Goal: Complete application form: Complete application form

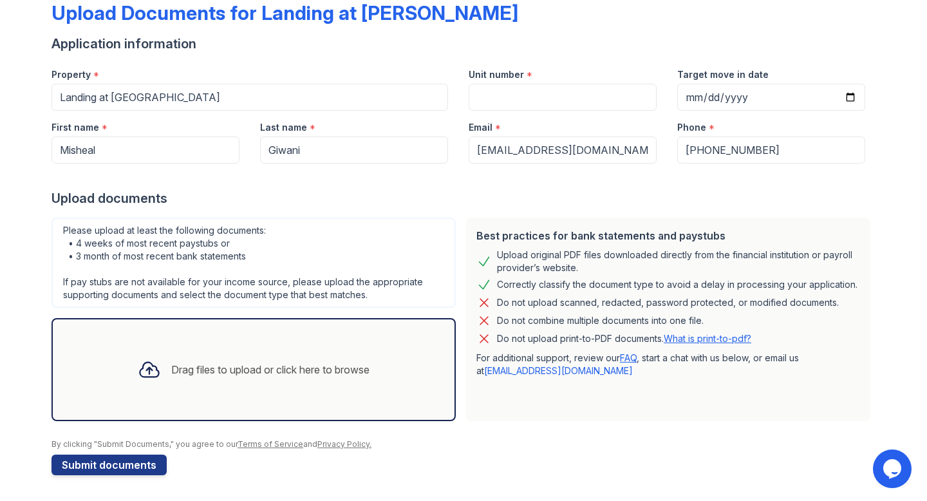
click at [243, 372] on div "Drag files to upload or click here to browse" at bounding box center [270, 369] width 198 height 15
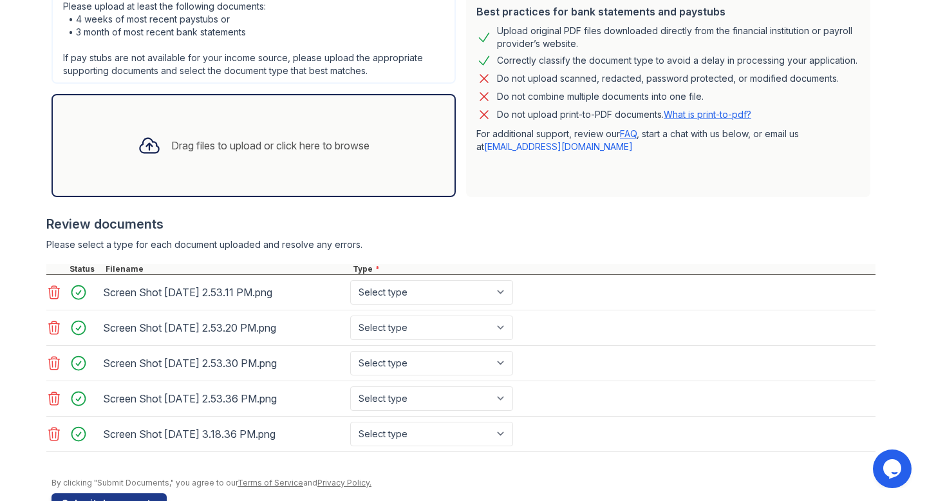
scroll to position [304, 0]
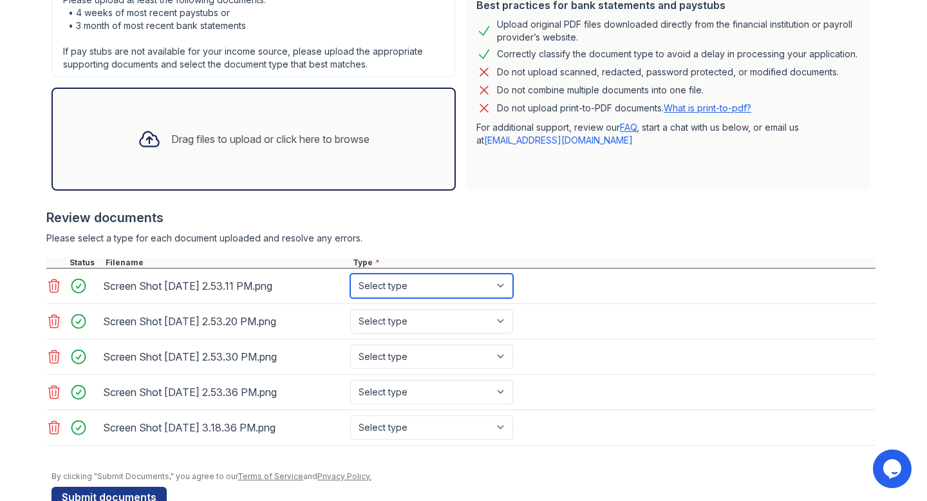
click at [398, 289] on select "Select type Paystub Bank Statement Offer Letter Tax Documents Benefit Award Let…" at bounding box center [431, 286] width 163 height 24
select select "paystub"
click at [350, 274] on select "Select type Paystub Bank Statement Offer Letter Tax Documents Benefit Award Let…" at bounding box center [431, 286] width 163 height 24
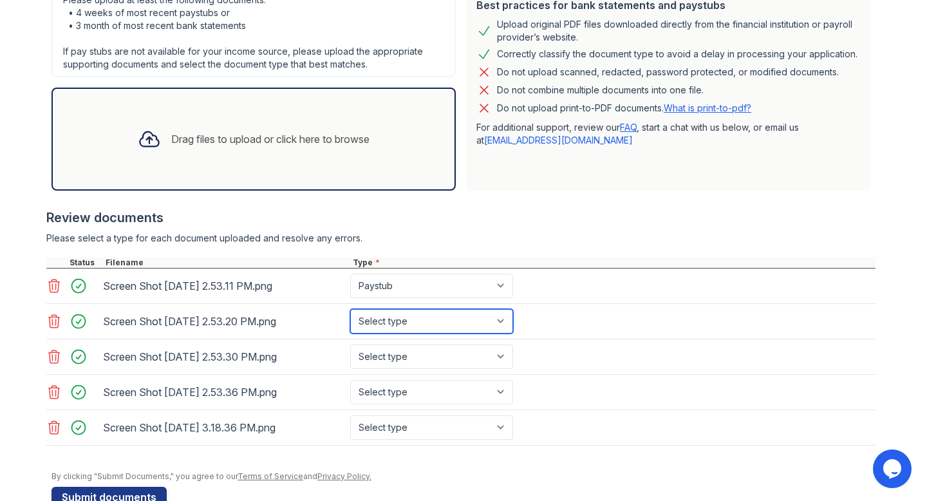
click at [385, 319] on select "Select type Paystub Bank Statement Offer Letter Tax Documents Benefit Award Let…" at bounding box center [431, 321] width 163 height 24
select select "paystub"
click at [350, 309] on select "Select type Paystub Bank Statement Offer Letter Tax Documents Benefit Award Let…" at bounding box center [431, 321] width 163 height 24
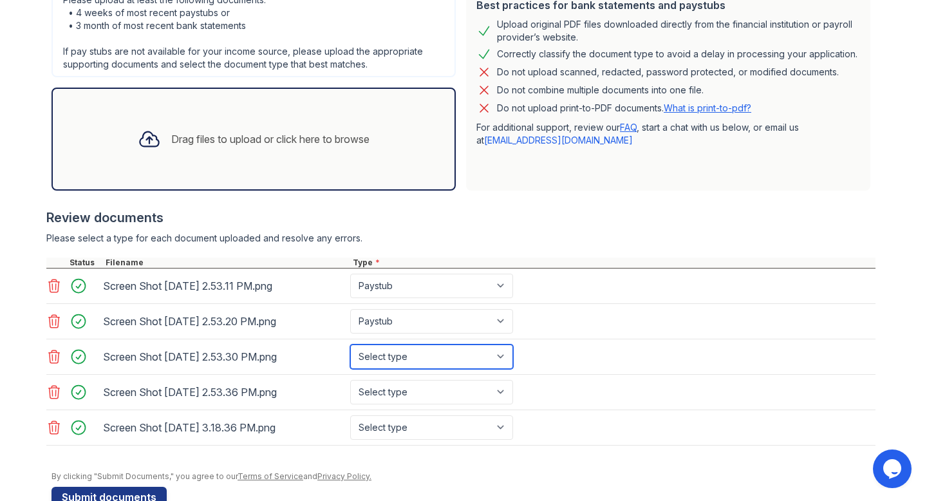
click at [385, 359] on select "Select type Paystub Bank Statement Offer Letter Tax Documents Benefit Award Let…" at bounding box center [431, 356] width 163 height 24
select select "paystub"
click at [350, 344] on select "Select type Paystub Bank Statement Offer Letter Tax Documents Benefit Award Let…" at bounding box center [431, 356] width 163 height 24
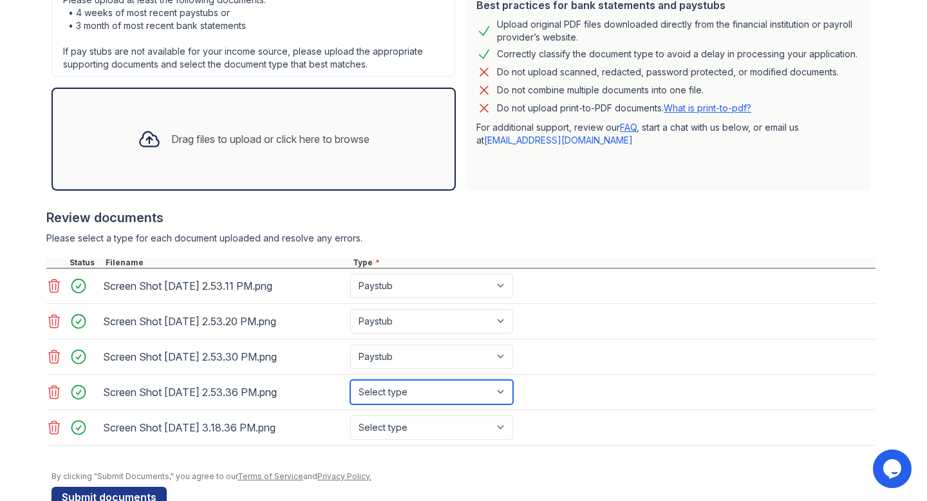
click at [384, 386] on select "Select type Paystub Bank Statement Offer Letter Tax Documents Benefit Award Let…" at bounding box center [431, 392] width 163 height 24
select select "paystub"
click at [350, 380] on select "Select type Paystub Bank Statement Offer Letter Tax Documents Benefit Award Let…" at bounding box center [431, 392] width 163 height 24
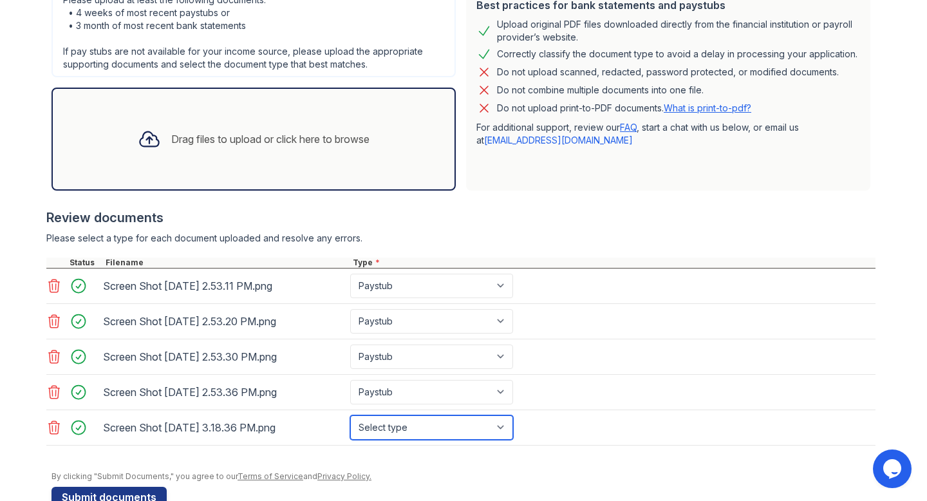
click at [383, 419] on select "Select type Paystub Bank Statement Offer Letter Tax Documents Benefit Award Let…" at bounding box center [431, 427] width 163 height 24
select select "paystub"
click at [350, 415] on select "Select type Paystub Bank Statement Offer Letter Tax Documents Benefit Award Let…" at bounding box center [431, 427] width 163 height 24
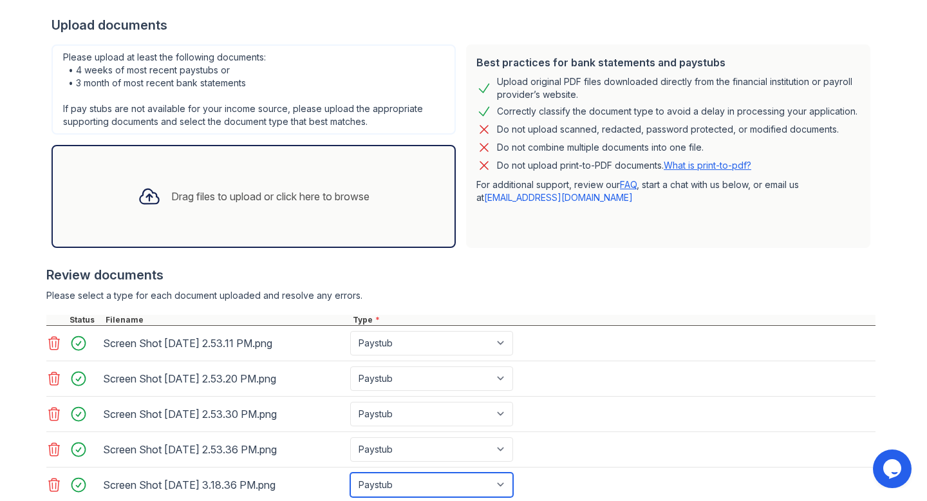
scroll to position [0, 0]
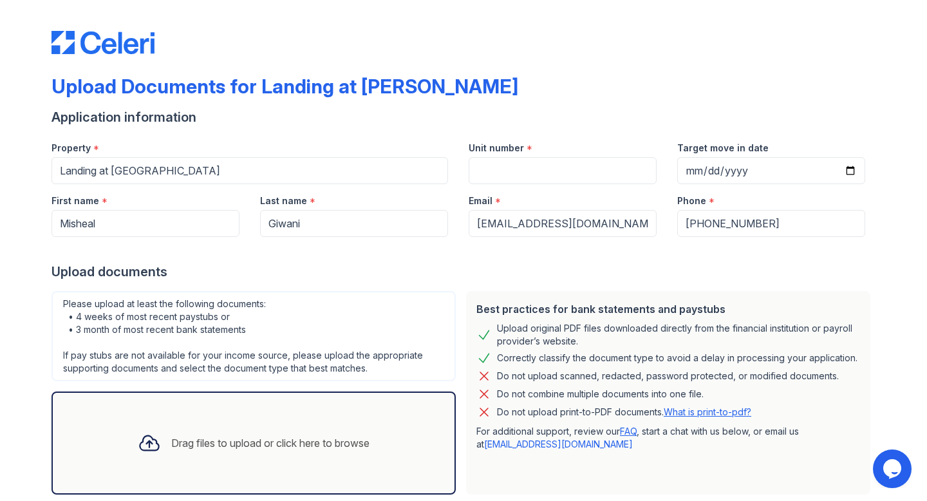
click at [159, 456] on div at bounding box center [149, 442] width 33 height 33
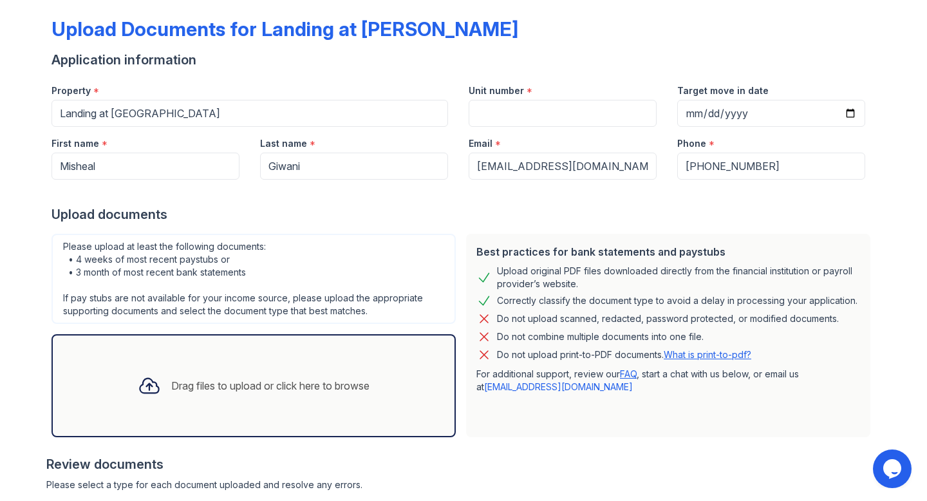
scroll to position [251, 0]
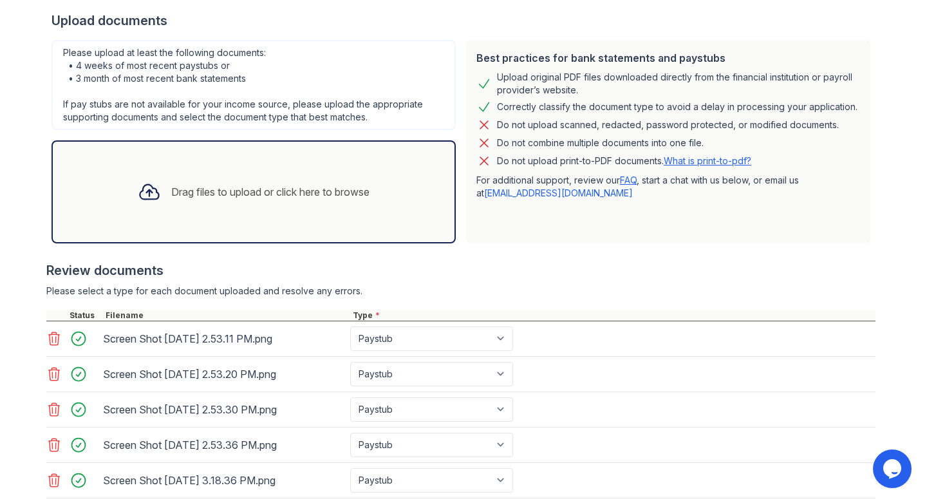
click at [277, 192] on div "Drag files to upload or click here to browse" at bounding box center [270, 191] width 198 height 15
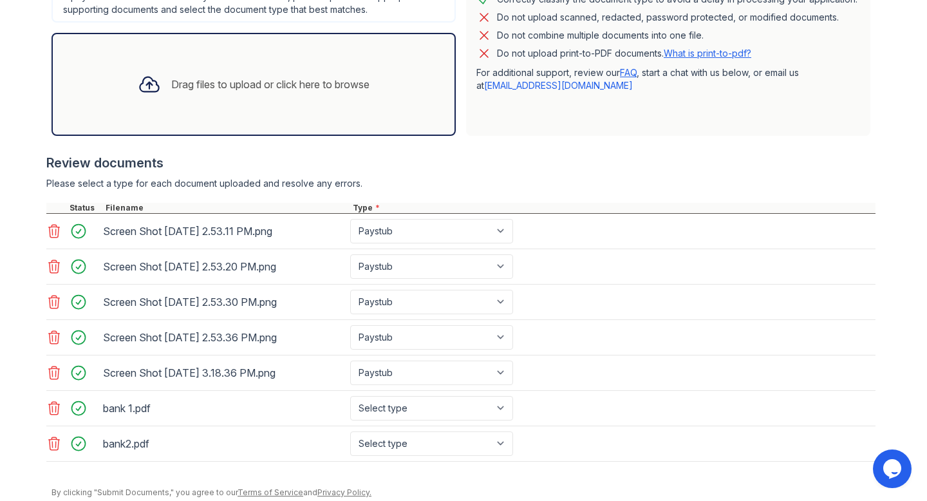
scroll to position [373, 0]
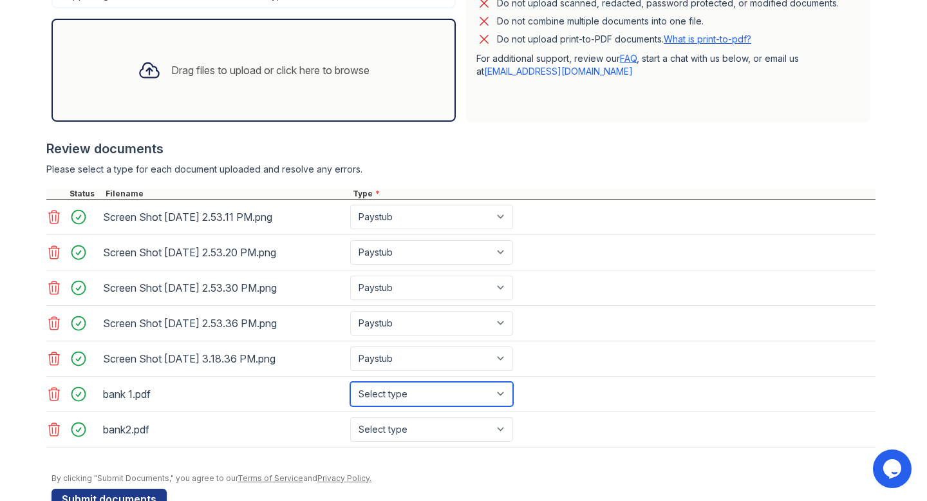
click at [399, 393] on select "Select type Paystub Bank Statement Offer Letter Tax Documents Benefit Award Let…" at bounding box center [431, 394] width 163 height 24
select select "bank_statement"
click at [350, 382] on select "Select type Paystub Bank Statement Offer Letter Tax Documents Benefit Award Let…" at bounding box center [431, 394] width 163 height 24
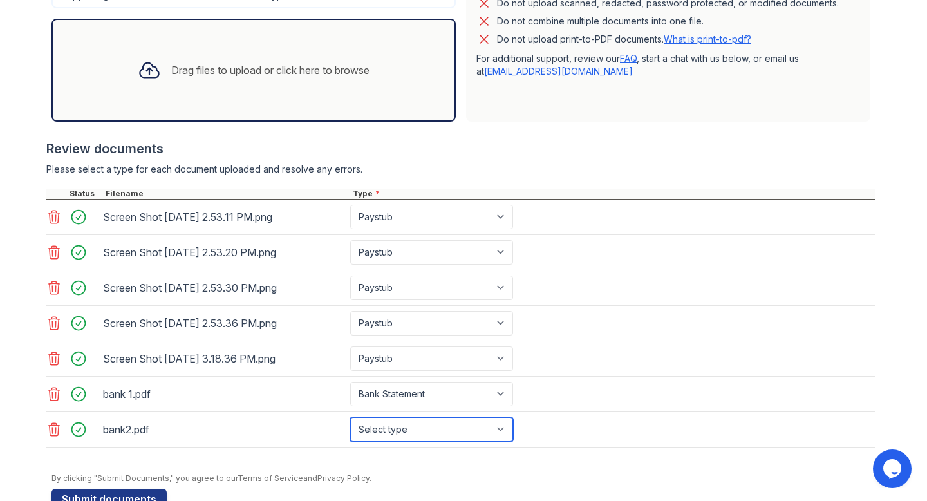
click at [401, 436] on select "Select type Paystub Bank Statement Offer Letter Tax Documents Benefit Award Let…" at bounding box center [431, 429] width 163 height 24
select select "bank_statement"
click at [350, 417] on select "Select type Paystub Bank Statement Offer Letter Tax Documents Benefit Award Let…" at bounding box center [431, 429] width 163 height 24
click at [243, 69] on div "Drag files to upload or click here to browse" at bounding box center [270, 69] width 198 height 15
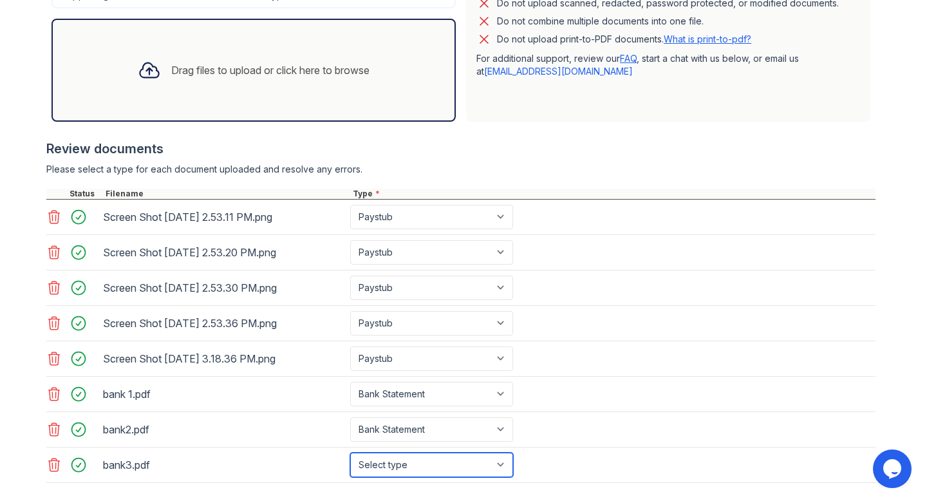
click at [402, 461] on select "Select type Paystub Bank Statement Offer Letter Tax Documents Benefit Award Let…" at bounding box center [431, 465] width 163 height 24
select select "bank_statement"
click at [350, 453] on select "Select type Paystub Bank Statement Offer Letter Tax Documents Benefit Award Let…" at bounding box center [431, 465] width 163 height 24
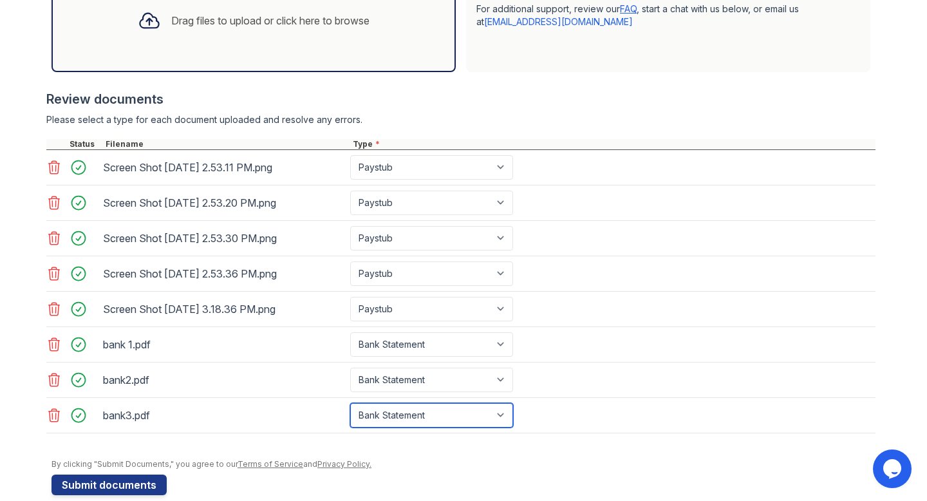
scroll to position [442, 0]
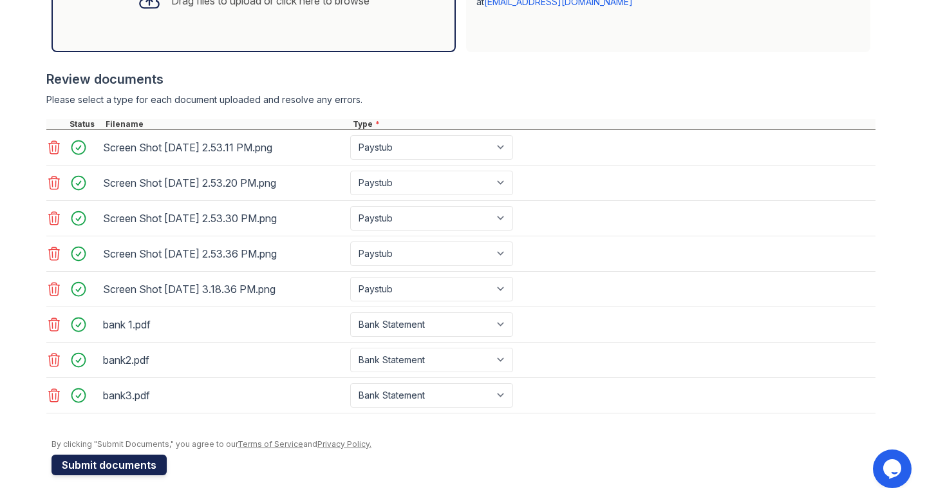
click at [111, 469] on button "Submit documents" at bounding box center [109, 464] width 115 height 21
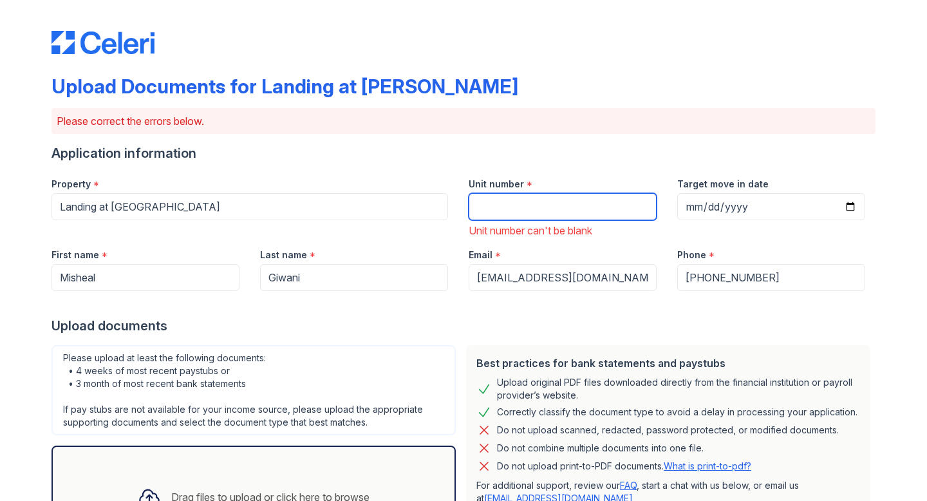
click at [516, 214] on input "Unit number" at bounding box center [563, 206] width 188 height 27
type input "210c"
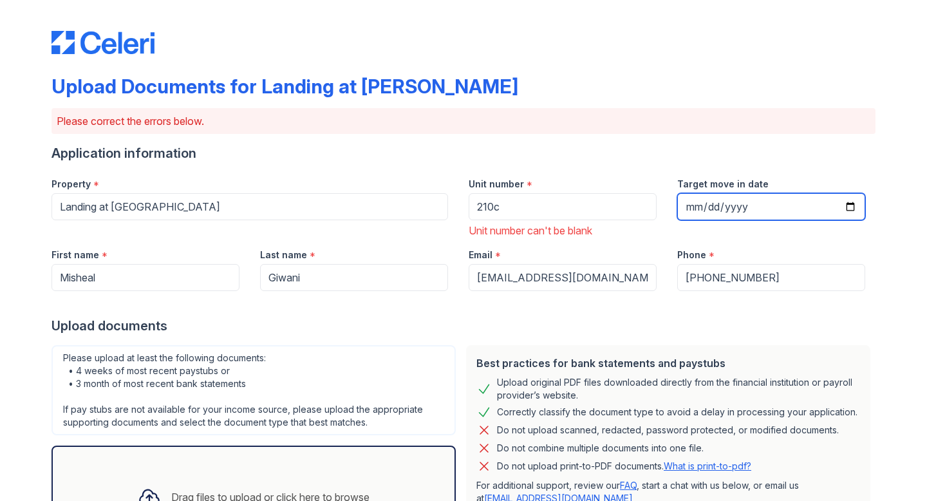
click at [716, 216] on input "Target move in date" at bounding box center [771, 206] width 188 height 27
click at [697, 209] on input "Target move in date" at bounding box center [771, 206] width 188 height 27
click at [604, 69] on div "Upload Documents for Landing at McCallum Please correct the errors below. Appli…" at bounding box center [464, 490] width 824 height 971
click at [695, 206] on input "Target move in date" at bounding box center [771, 206] width 188 height 27
type input "2025-09-05"
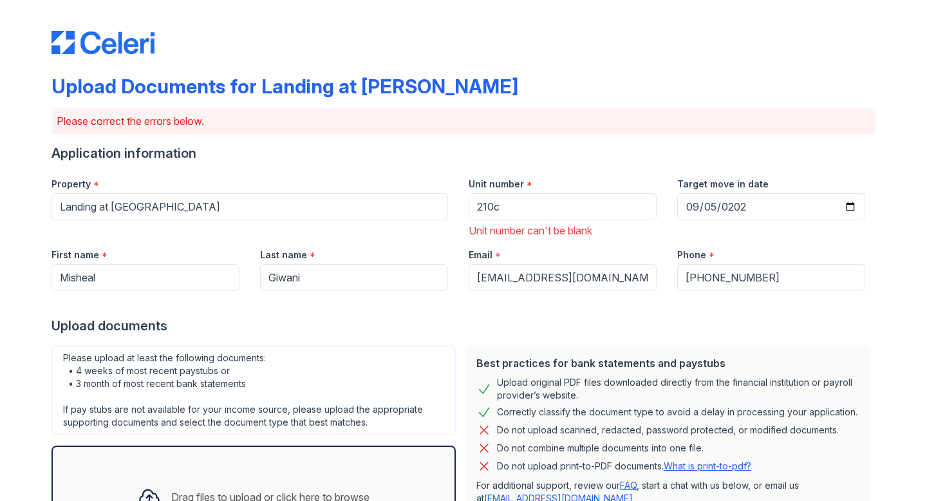
click at [707, 244] on div "Phone *" at bounding box center [771, 251] width 188 height 26
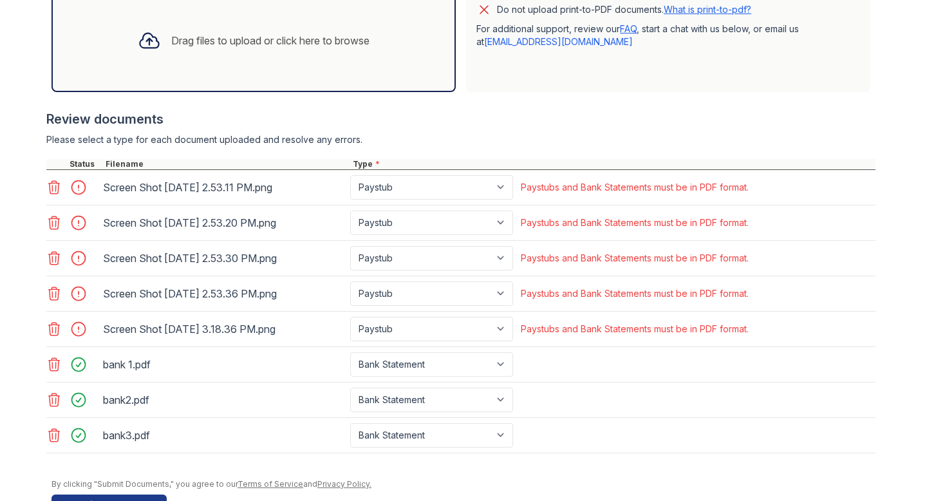
scroll to position [496, 0]
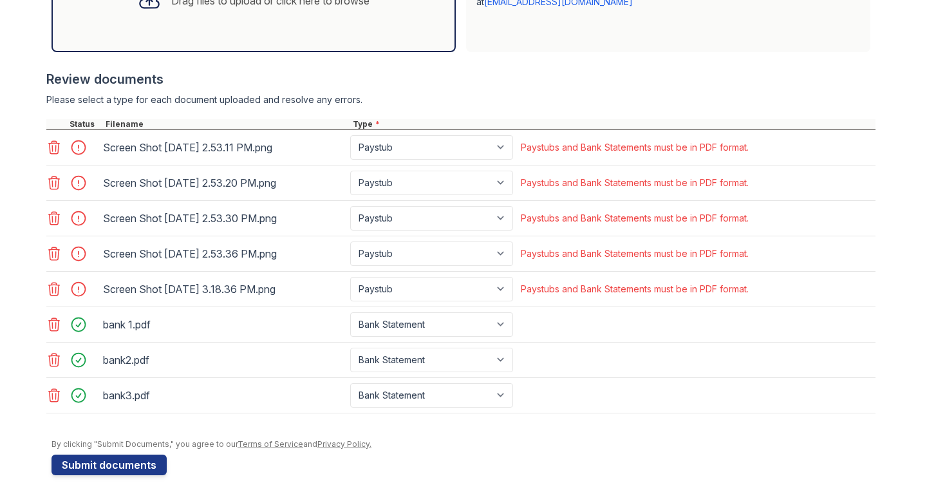
click at [51, 291] on icon at bounding box center [53, 288] width 15 height 15
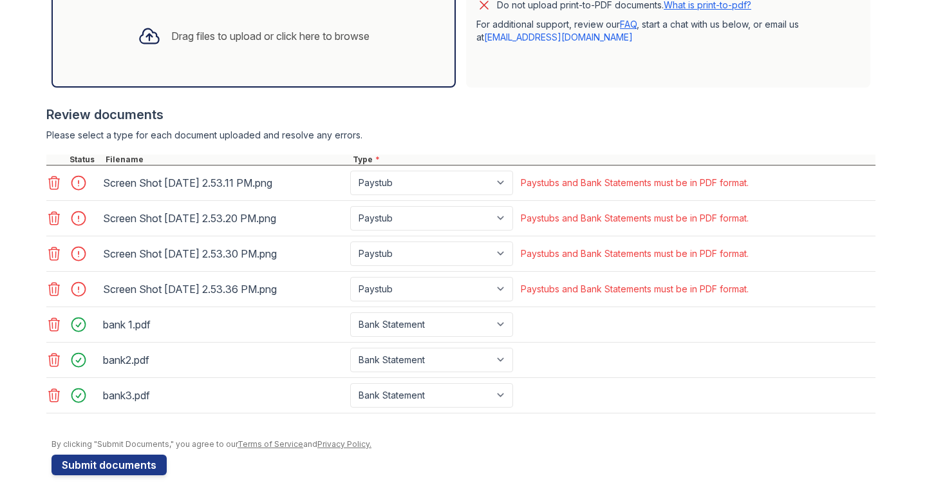
click at [51, 253] on icon at bounding box center [53, 253] width 15 height 15
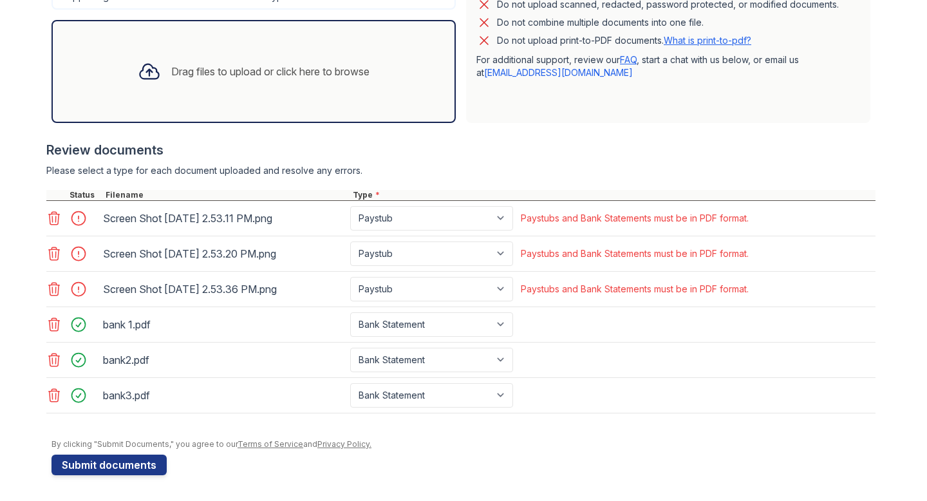
click at [51, 253] on icon at bounding box center [53, 253] width 15 height 15
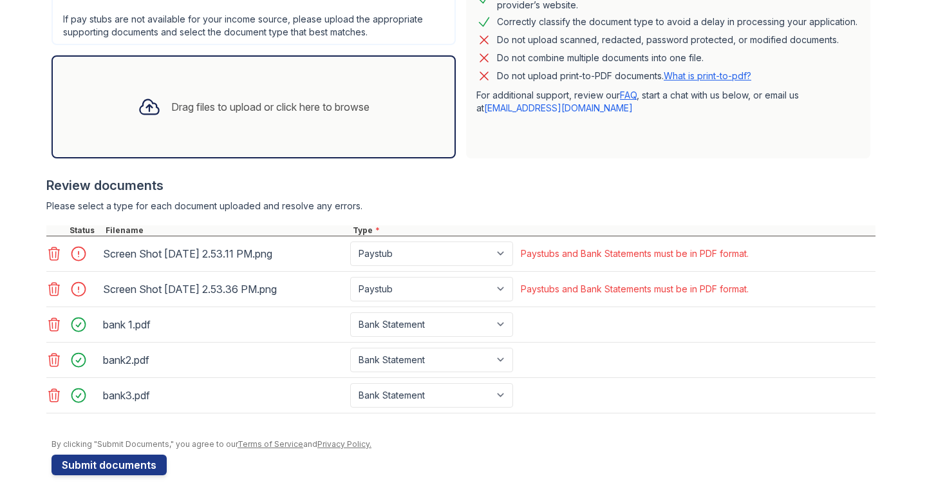
click at [51, 253] on icon at bounding box center [53, 253] width 15 height 15
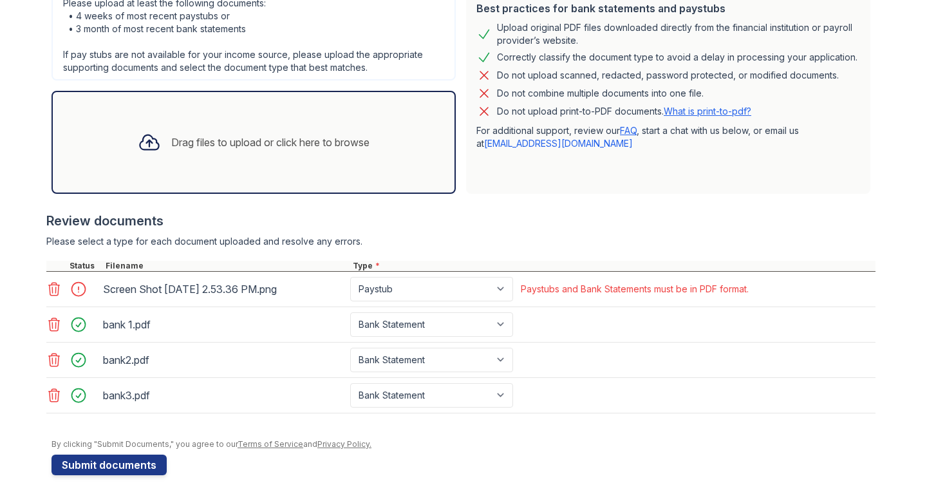
click at [50, 287] on icon at bounding box center [53, 288] width 15 height 15
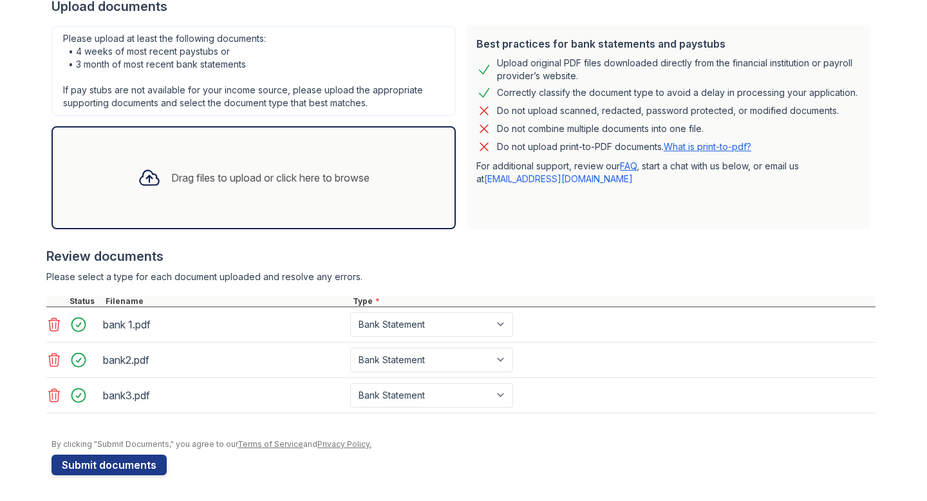
scroll to position [319, 0]
click at [171, 177] on div "Drag files to upload or click here to browse" at bounding box center [270, 177] width 198 height 15
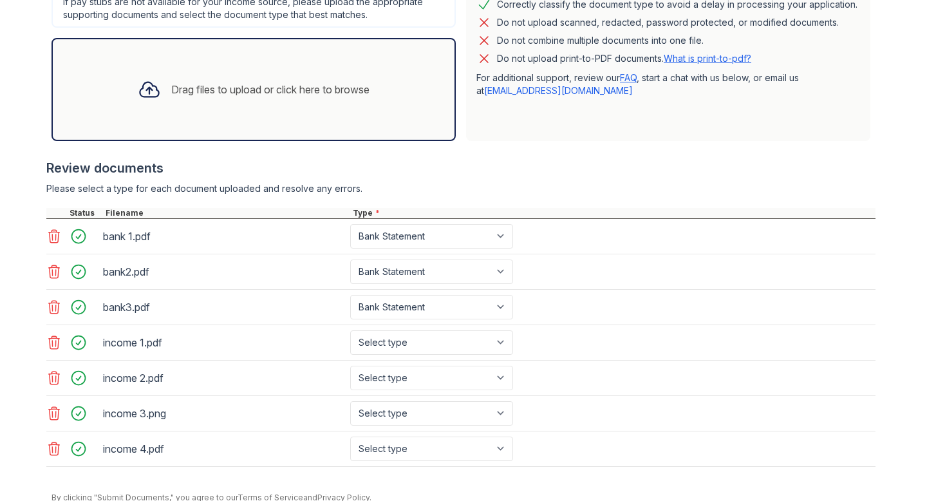
scroll to position [461, 0]
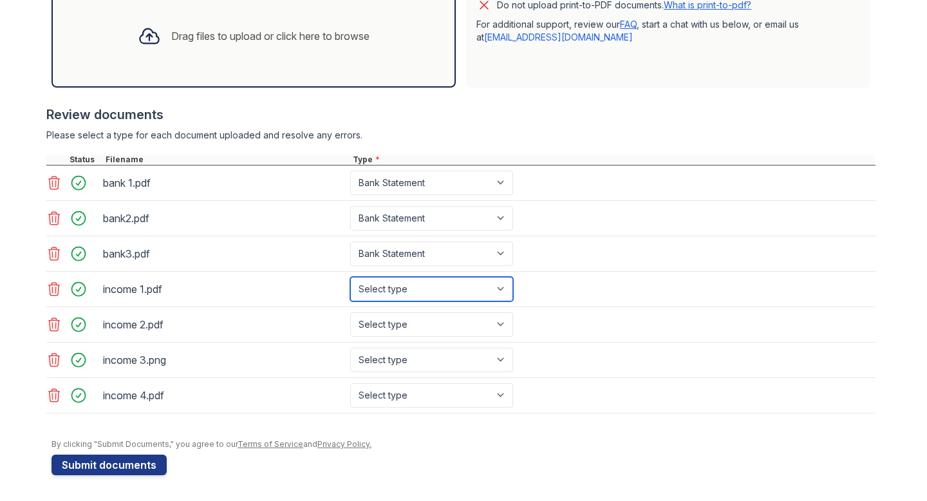
click at [420, 286] on select "Select type Paystub Bank Statement Offer Letter Tax Documents Benefit Award Let…" at bounding box center [431, 289] width 163 height 24
select select "paystub"
click at [350, 277] on select "Select type Paystub Bank Statement Offer Letter Tax Documents Benefit Award Let…" at bounding box center [431, 289] width 163 height 24
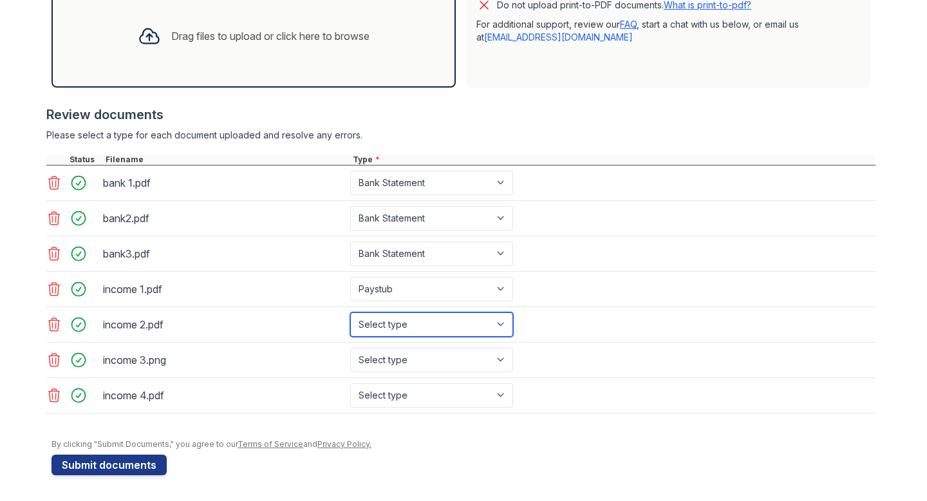
click at [409, 321] on select "Select type Paystub Bank Statement Offer Letter Tax Documents Benefit Award Let…" at bounding box center [431, 324] width 163 height 24
select select "paystub"
click at [350, 312] on select "Select type Paystub Bank Statement Offer Letter Tax Documents Benefit Award Let…" at bounding box center [431, 324] width 163 height 24
click at [402, 346] on div "income 3.png Select type Paystub Bank Statement Offer Letter Tax Documents Bene…" at bounding box center [460, 359] width 829 height 35
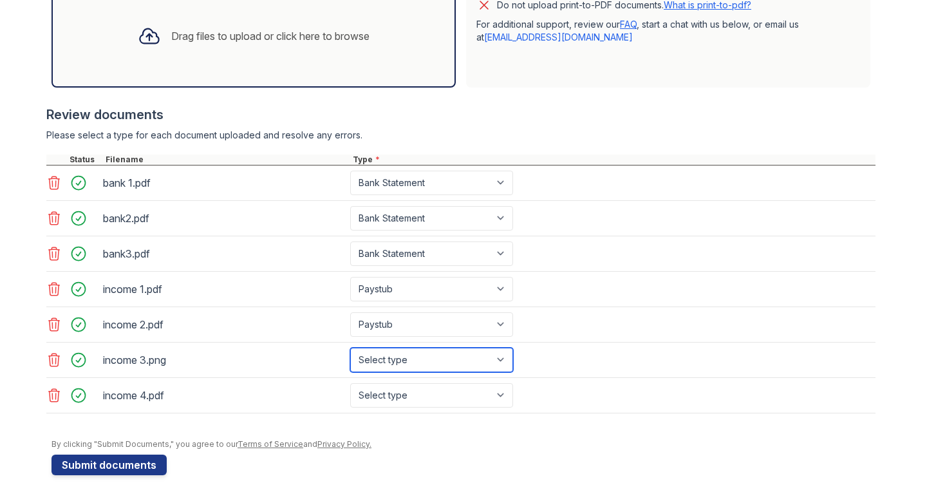
click at [400, 361] on select "Select type Paystub Bank Statement Offer Letter Tax Documents Benefit Award Let…" at bounding box center [431, 360] width 163 height 24
select select "paystub"
click at [350, 348] on select "Select type Paystub Bank Statement Offer Letter Tax Documents Benefit Award Let…" at bounding box center [431, 360] width 163 height 24
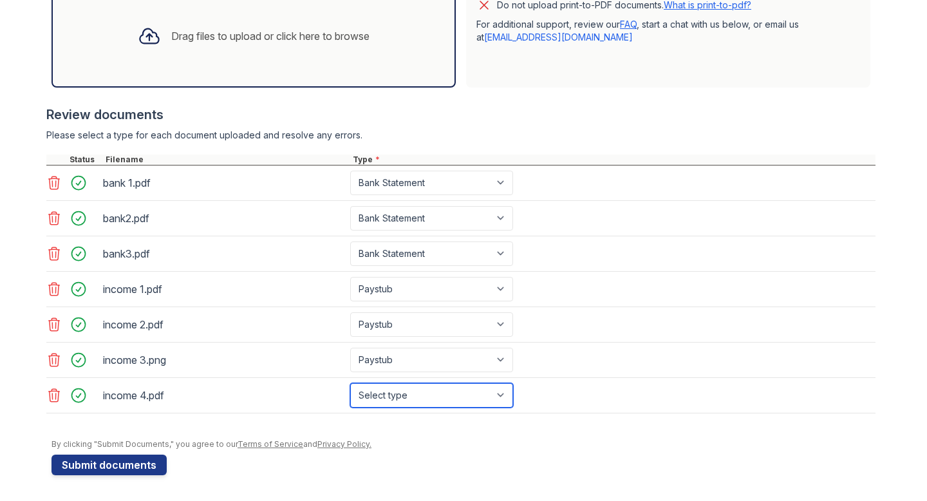
click at [394, 395] on select "Select type Paystub Bank Statement Offer Letter Tax Documents Benefit Award Let…" at bounding box center [431, 395] width 163 height 24
select select "paystub"
click at [350, 383] on select "Select type Paystub Bank Statement Offer Letter Tax Documents Benefit Award Let…" at bounding box center [431, 395] width 163 height 24
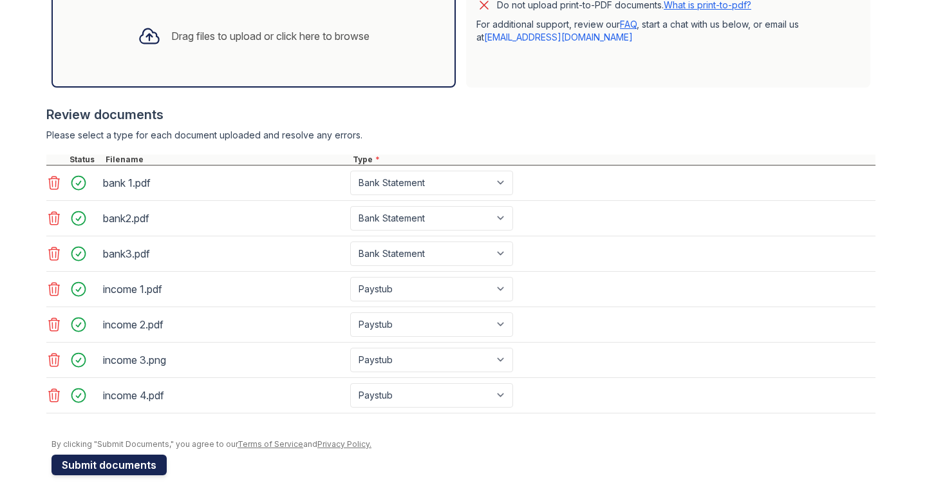
click at [111, 466] on button "Submit documents" at bounding box center [109, 464] width 115 height 21
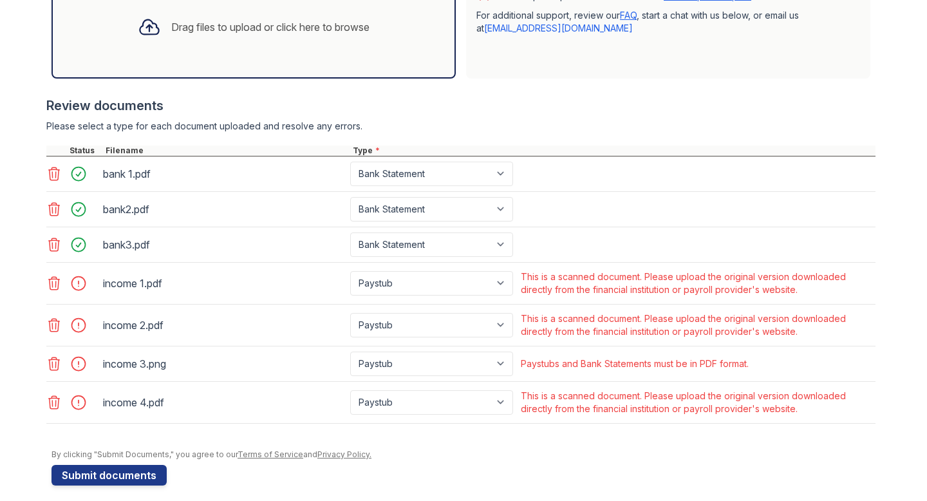
scroll to position [459, 0]
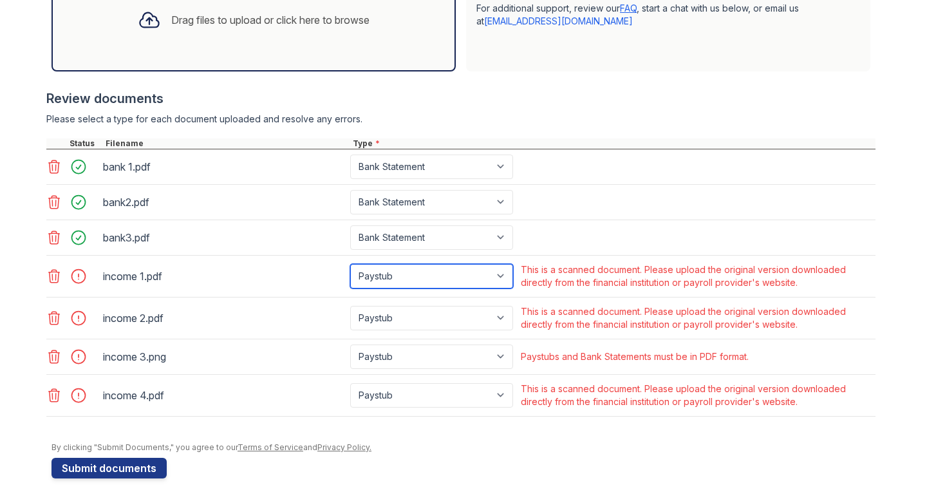
click at [443, 276] on select "Paystub Bank Statement Offer Letter Tax Documents Benefit Award Letter Investme…" at bounding box center [431, 276] width 163 height 24
select select "other"
click at [350, 264] on select "Paystub Bank Statement Offer Letter Tax Documents Benefit Award Letter Investme…" at bounding box center [431, 276] width 163 height 24
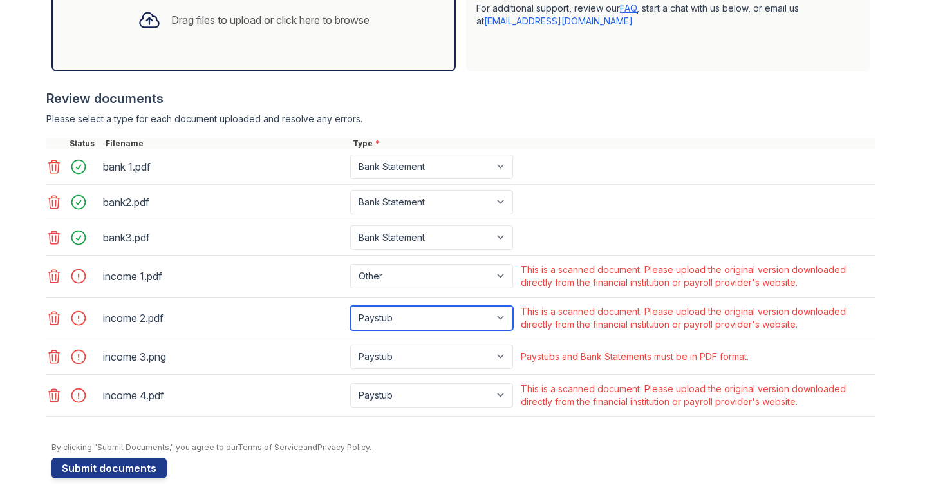
click at [411, 318] on select "Paystub Bank Statement Offer Letter Tax Documents Benefit Award Letter Investme…" at bounding box center [431, 318] width 163 height 24
select select "other"
click at [350, 306] on select "Paystub Bank Statement Offer Letter Tax Documents Benefit Award Letter Investme…" at bounding box center [431, 318] width 163 height 24
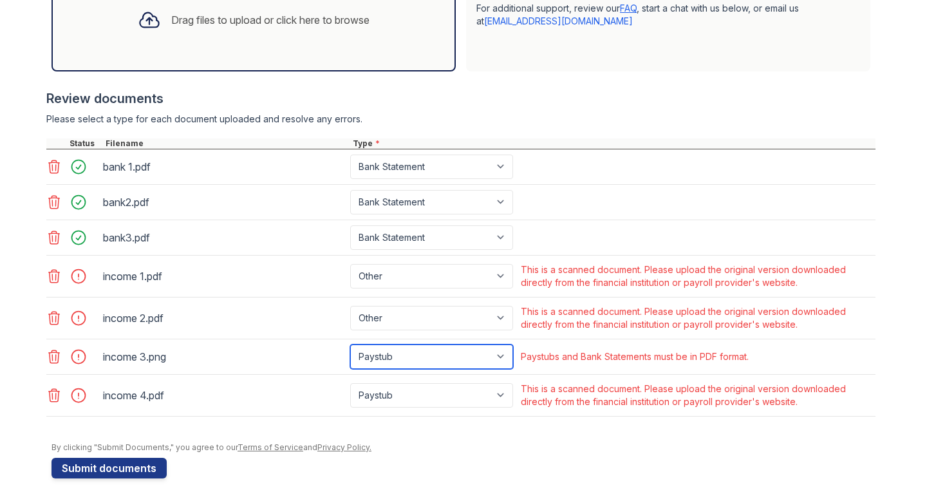
click at [402, 361] on select "Paystub Bank Statement Offer Letter Tax Documents Benefit Award Letter Investme…" at bounding box center [431, 356] width 163 height 24
select select "other"
click at [350, 344] on select "Paystub Bank Statement Offer Letter Tax Documents Benefit Award Letter Investme…" at bounding box center [431, 356] width 163 height 24
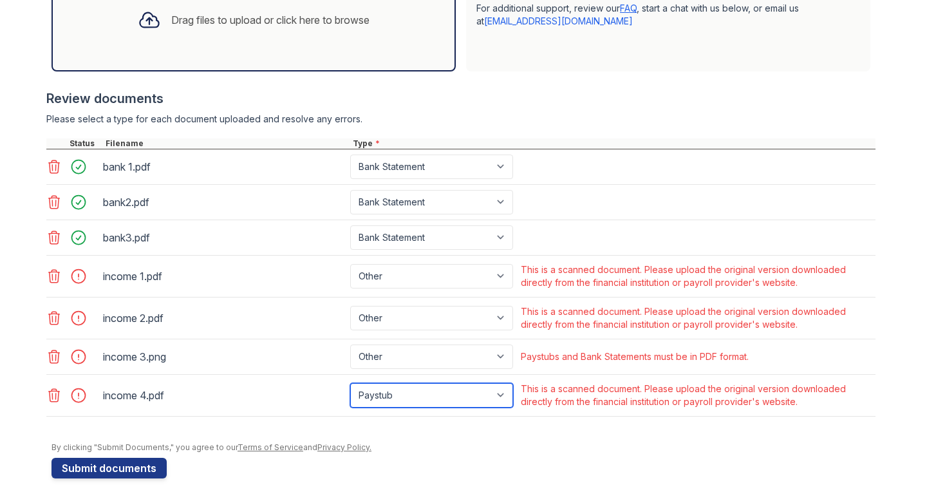
click at [397, 388] on select "Paystub Bank Statement Offer Letter Tax Documents Benefit Award Letter Investme…" at bounding box center [431, 395] width 163 height 24
select select "other"
click at [350, 383] on select "Paystub Bank Statement Offer Letter Tax Documents Benefit Award Letter Investme…" at bounding box center [431, 395] width 163 height 24
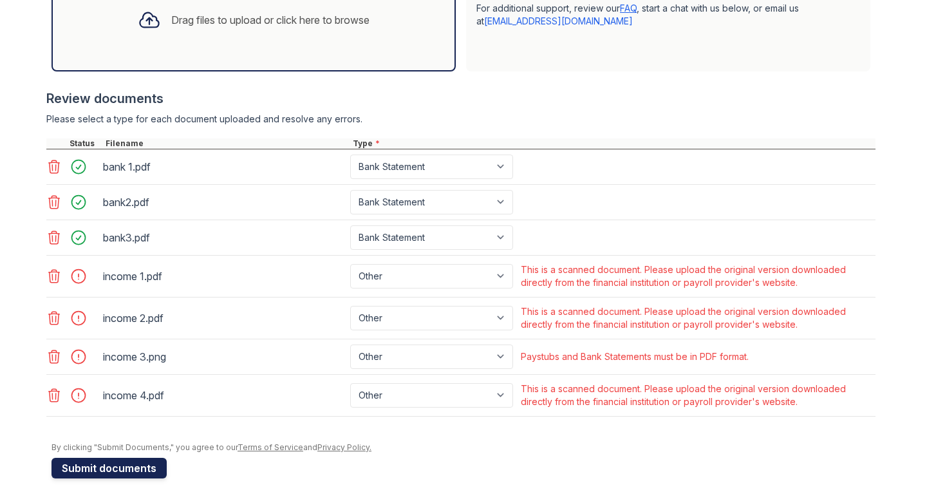
click at [71, 466] on button "Submit documents" at bounding box center [109, 468] width 115 height 21
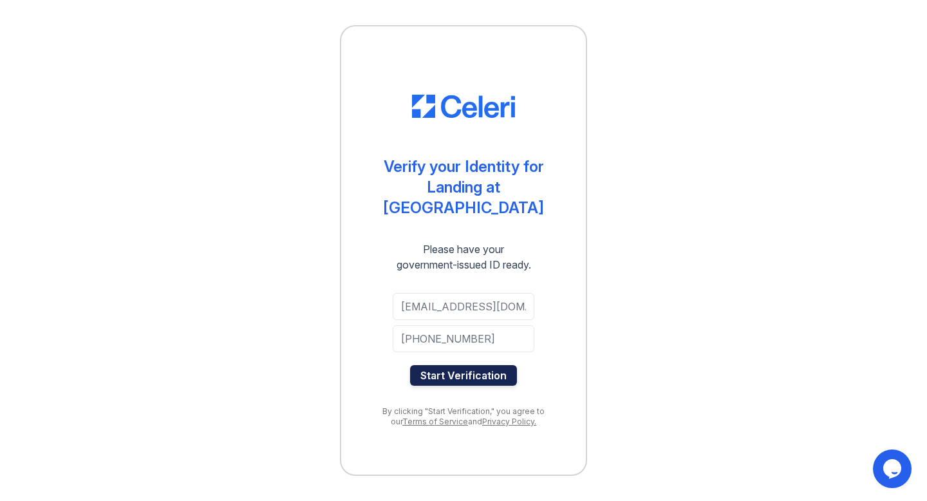
click at [487, 365] on button "Start Verification" at bounding box center [463, 375] width 107 height 21
